Goal: Transaction & Acquisition: Purchase product/service

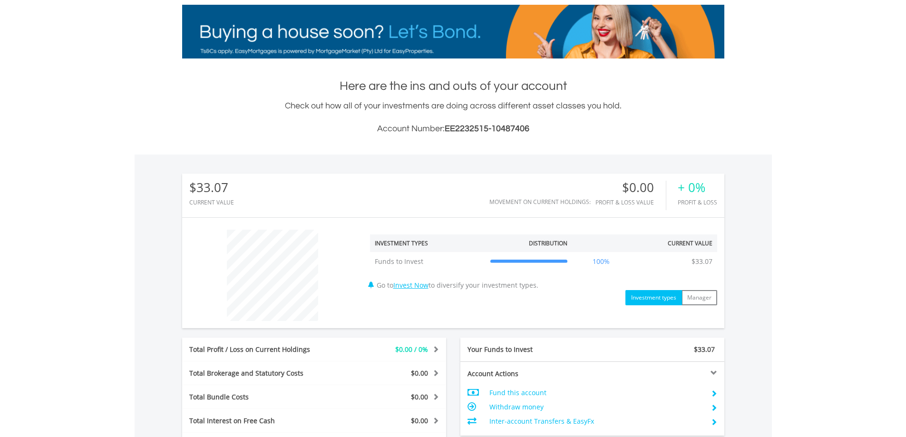
scroll to position [126, 0]
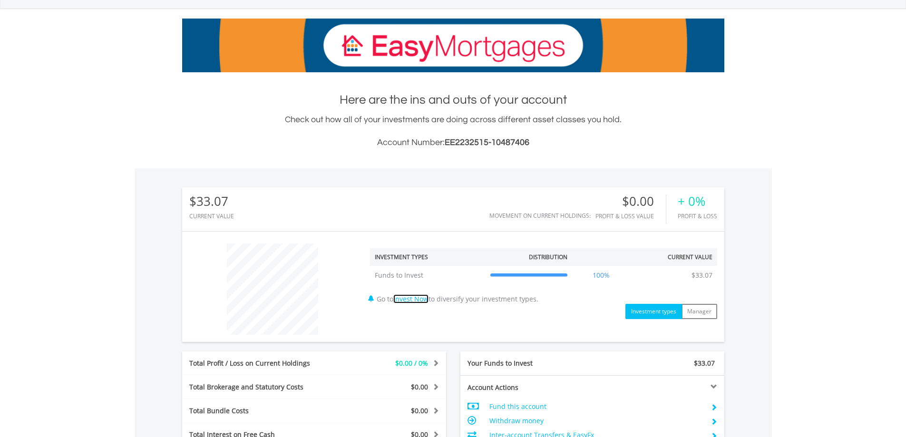
click at [426, 297] on link "Invest Now" at bounding box center [410, 298] width 35 height 9
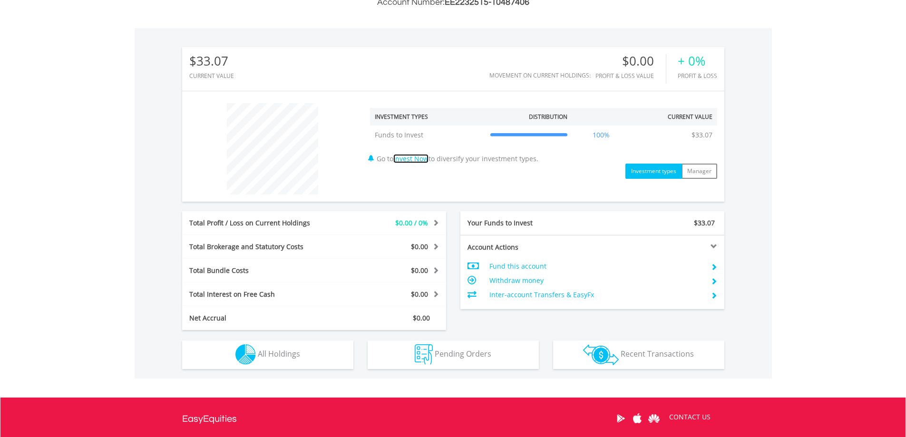
scroll to position [269, 0]
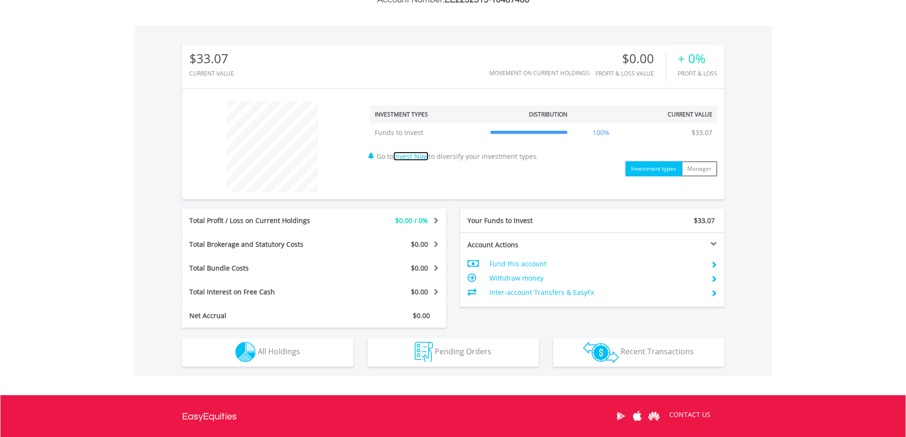
click at [424, 156] on link "Invest Now" at bounding box center [410, 156] width 35 height 9
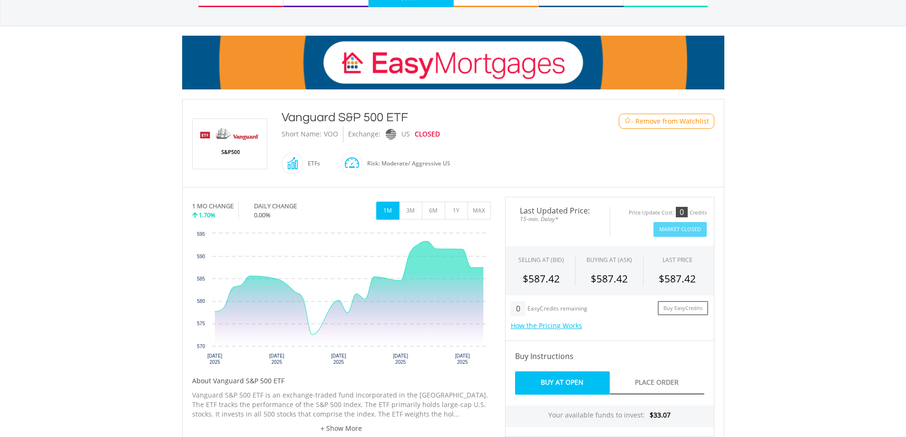
scroll to position [143, 0]
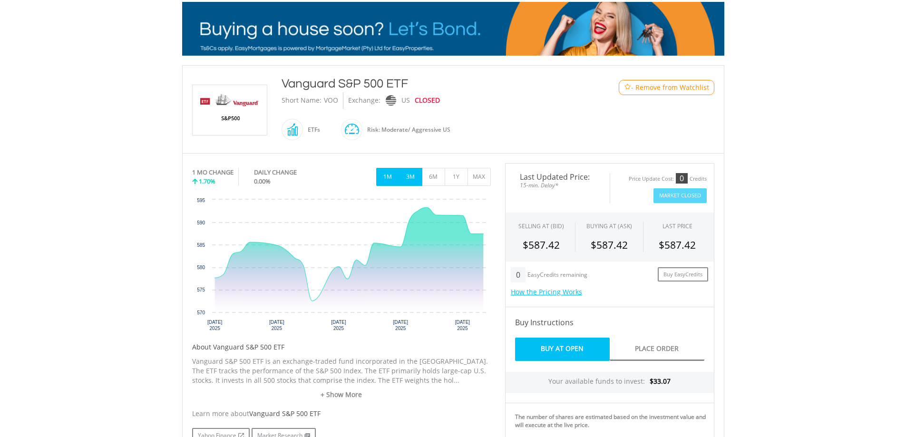
click at [411, 178] on button "3M" at bounding box center [410, 177] width 23 height 18
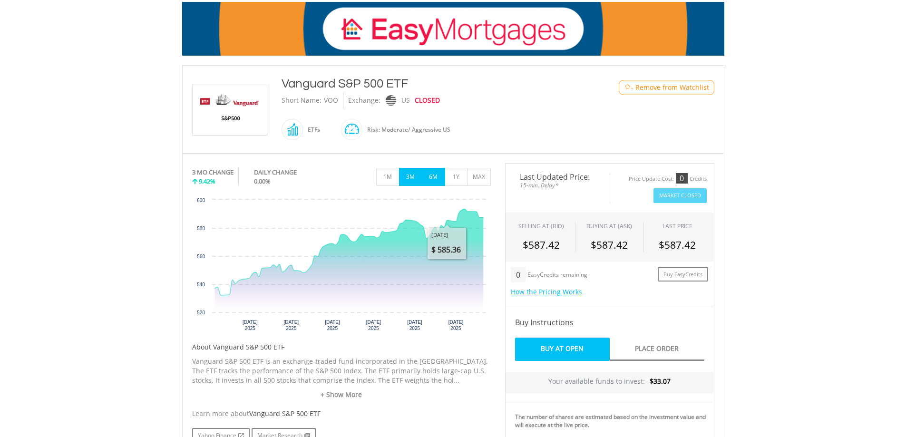
click at [428, 181] on button "6M" at bounding box center [433, 177] width 23 height 18
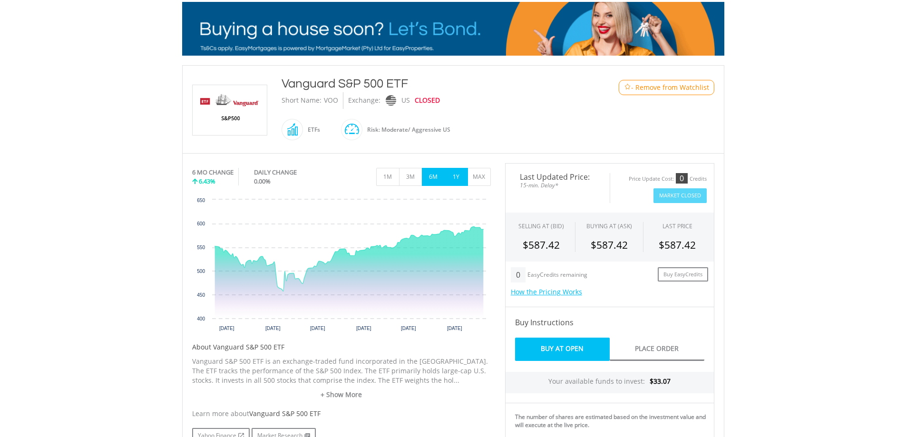
click at [458, 174] on button "1Y" at bounding box center [456, 177] width 23 height 18
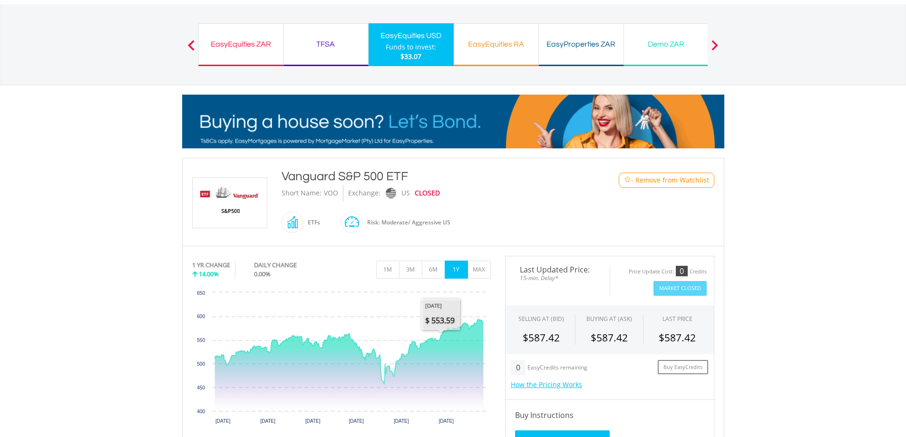
scroll to position [0, 0]
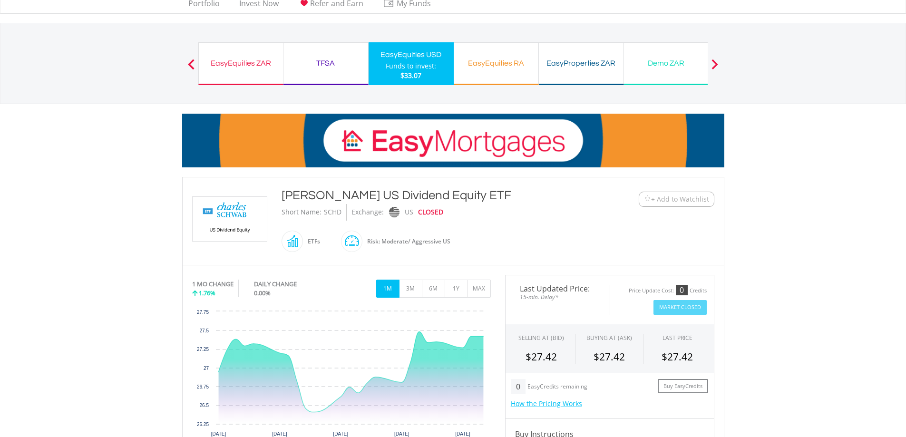
scroll to position [48, 0]
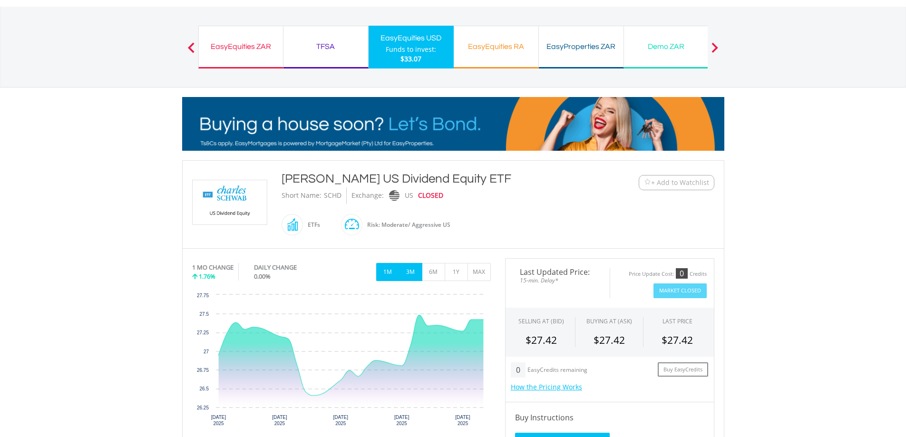
click at [411, 273] on button "3M" at bounding box center [410, 272] width 23 height 18
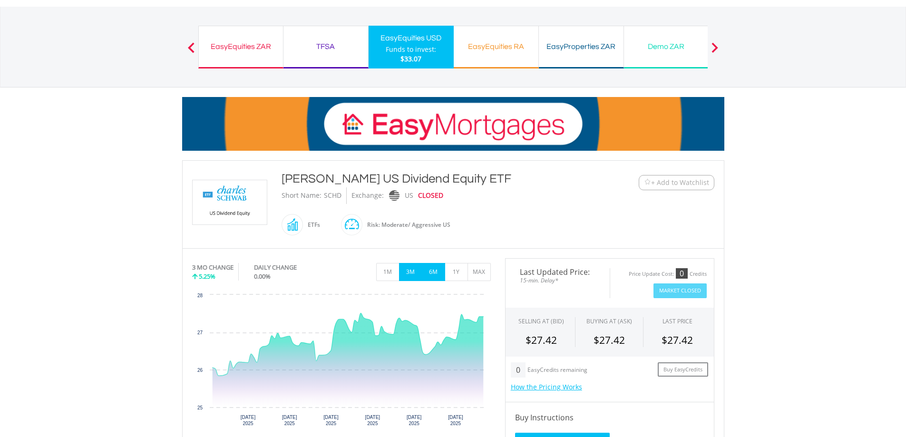
click at [435, 269] on button "6M" at bounding box center [433, 272] width 23 height 18
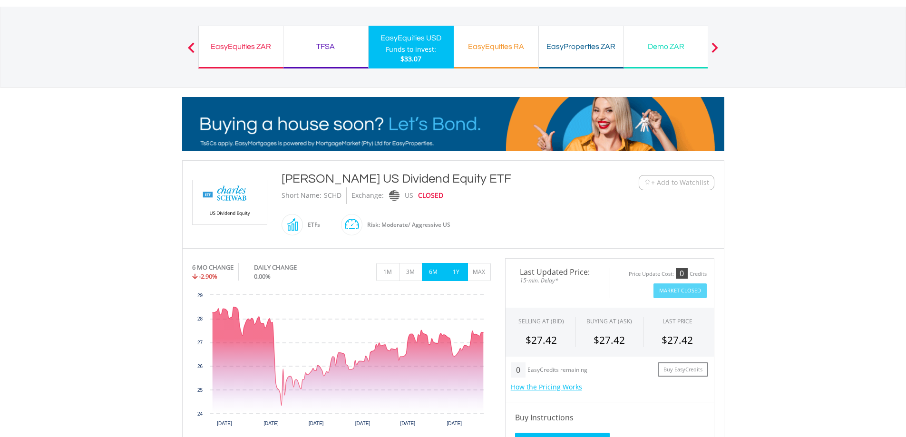
click at [454, 270] on button "1Y" at bounding box center [456, 272] width 23 height 18
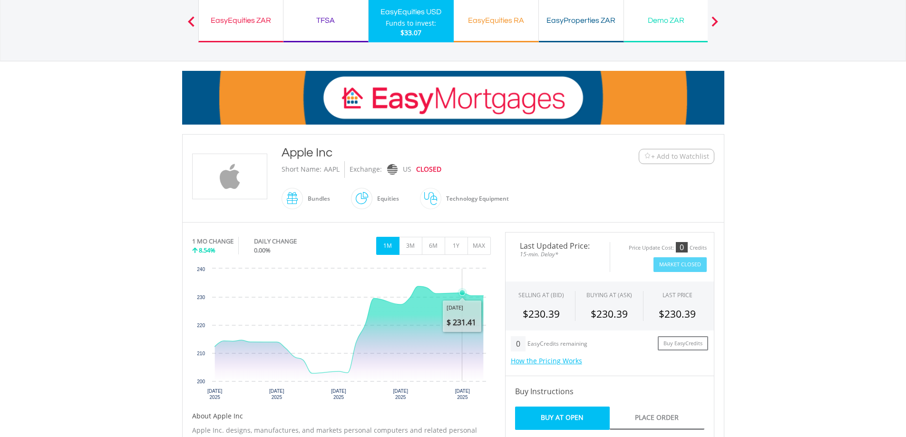
scroll to position [95, 0]
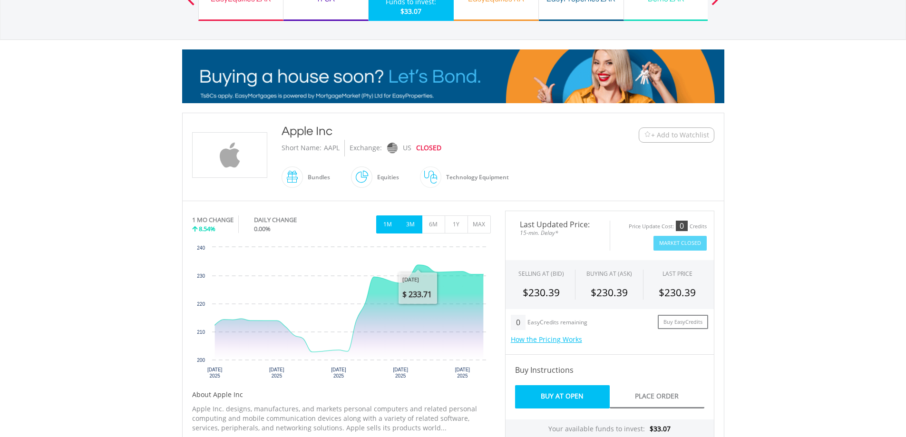
click at [414, 226] on button "3M" at bounding box center [410, 224] width 23 height 18
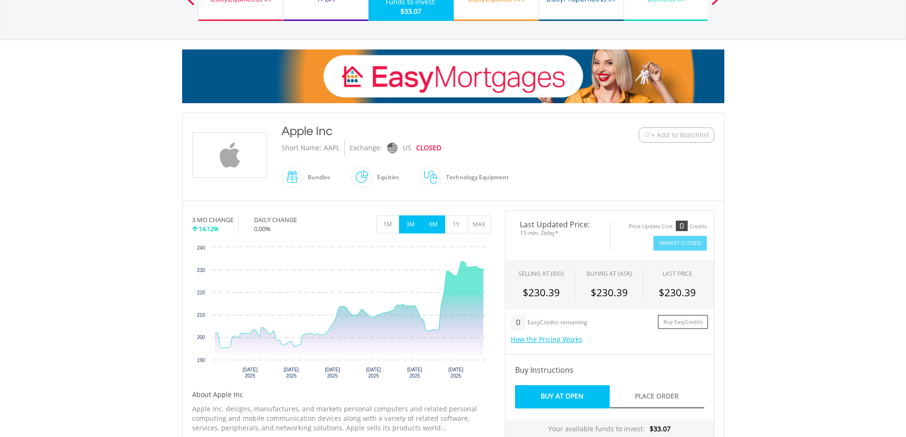
click at [439, 227] on button "6M" at bounding box center [433, 224] width 23 height 18
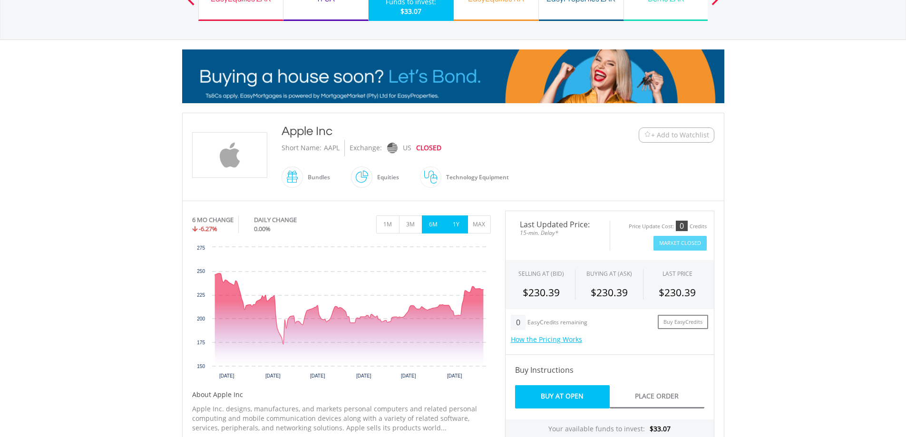
click at [455, 225] on button "1Y" at bounding box center [456, 224] width 23 height 18
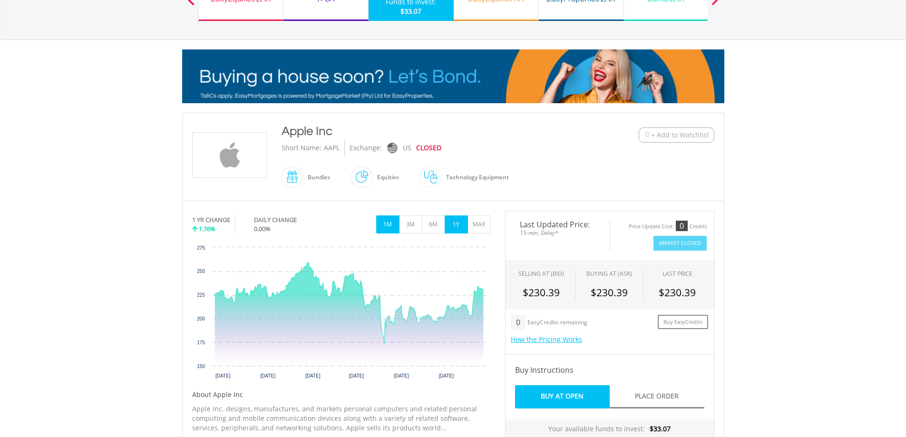
click at [391, 226] on button "1M" at bounding box center [387, 224] width 23 height 18
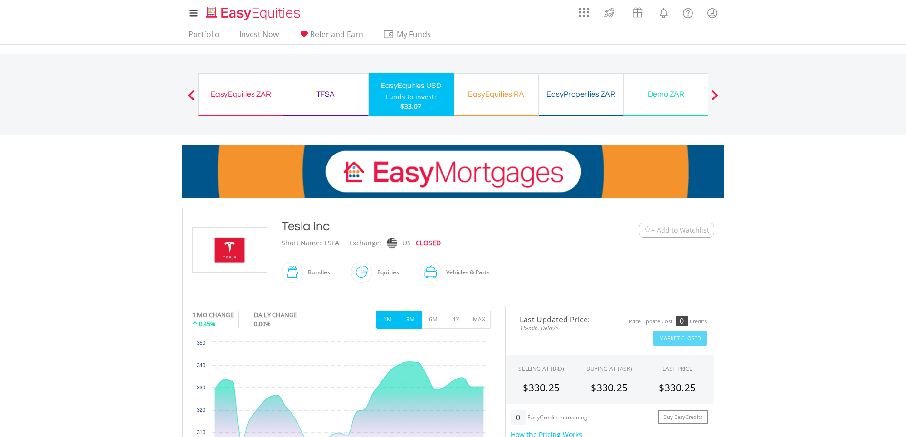
click at [406, 316] on button "3M" at bounding box center [410, 320] width 23 height 18
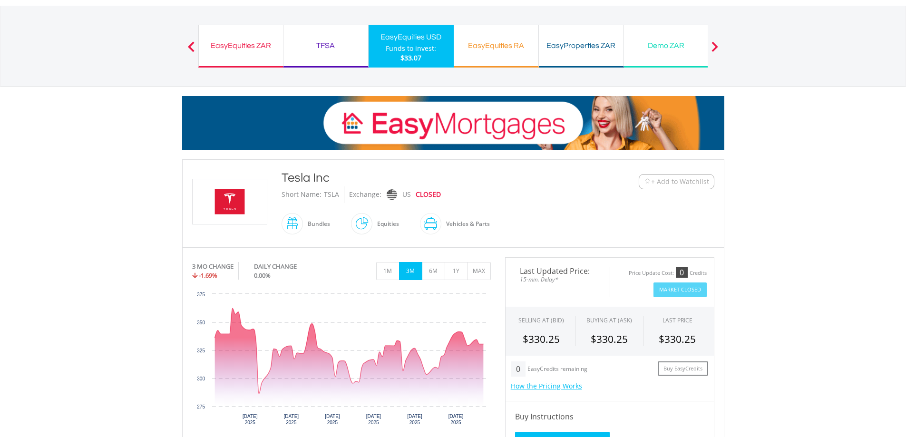
scroll to position [95, 0]
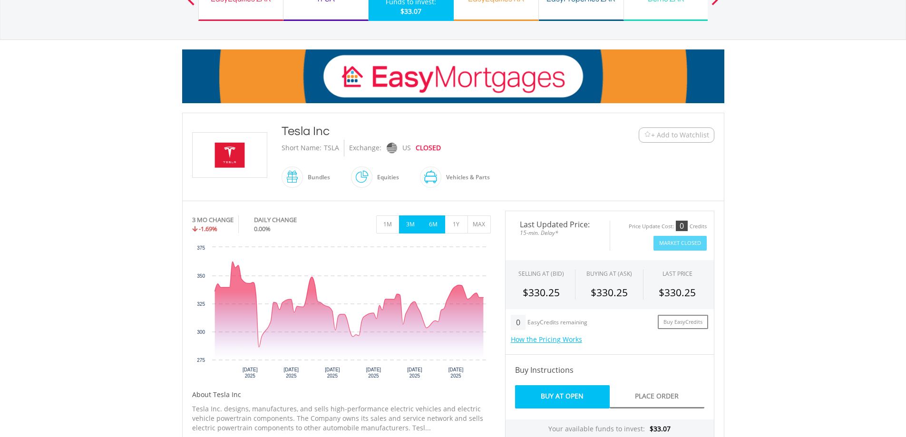
click at [433, 224] on button "6M" at bounding box center [433, 224] width 23 height 18
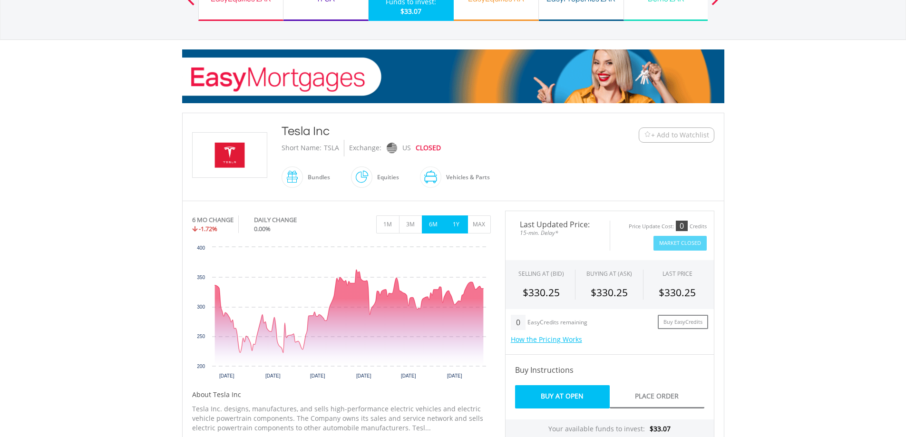
click at [458, 224] on button "1Y" at bounding box center [456, 224] width 23 height 18
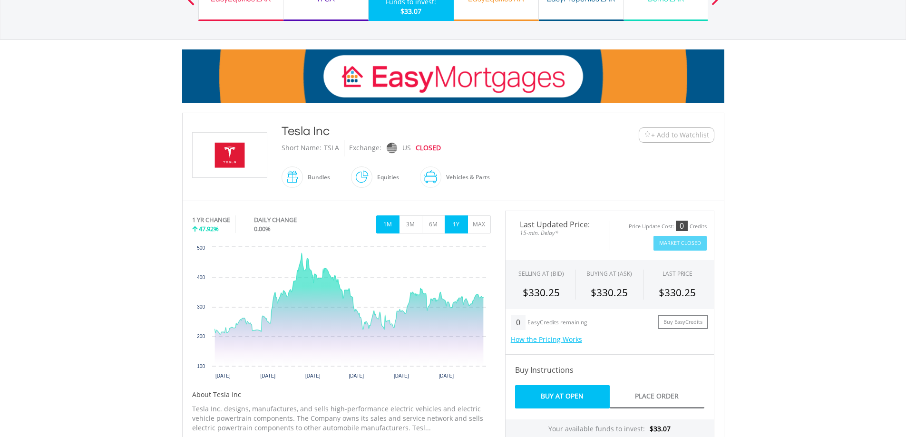
click at [389, 222] on button "1M" at bounding box center [387, 224] width 23 height 18
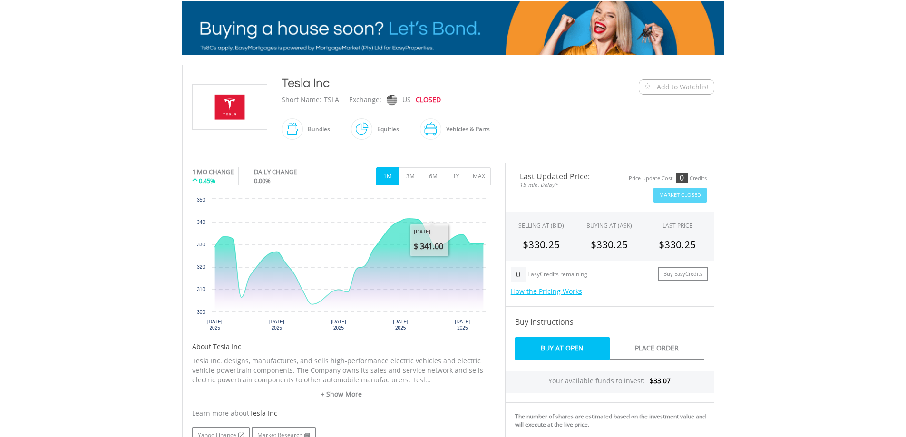
scroll to position [143, 0]
